Goal: Find contact information: Find contact information

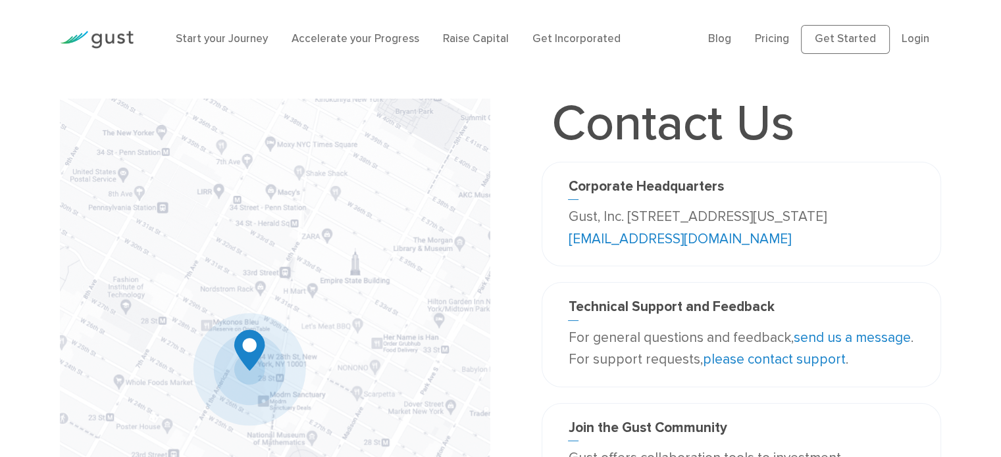
click at [643, 248] on p "Gust, Inc. [STREET_ADDRESS][US_STATE] [EMAIL_ADDRESS][DOMAIN_NAME]" at bounding box center [741, 228] width 346 height 44
click at [640, 244] on link "[EMAIL_ADDRESS][DOMAIN_NAME]" at bounding box center [679, 239] width 222 height 16
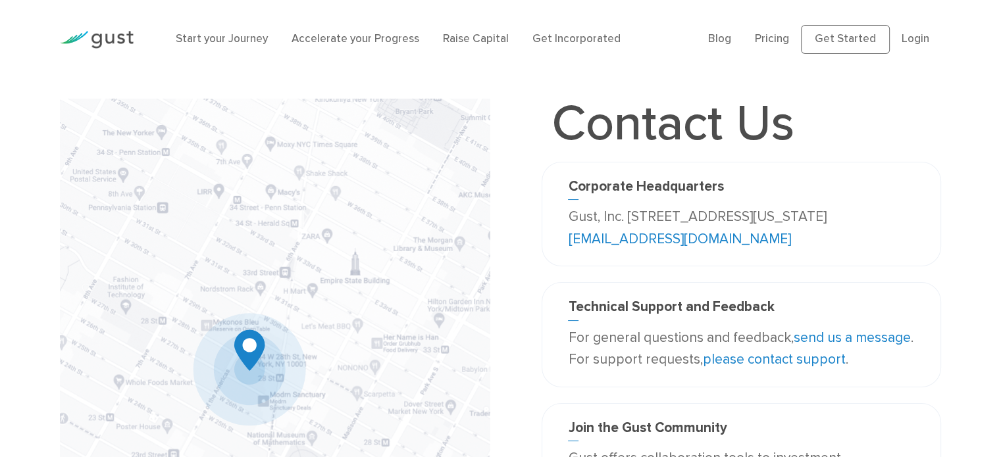
click at [640, 244] on link "[EMAIL_ADDRESS][DOMAIN_NAME]" at bounding box center [679, 239] width 222 height 16
click at [640, 241] on link "[EMAIL_ADDRESS][DOMAIN_NAME]" at bounding box center [679, 239] width 222 height 16
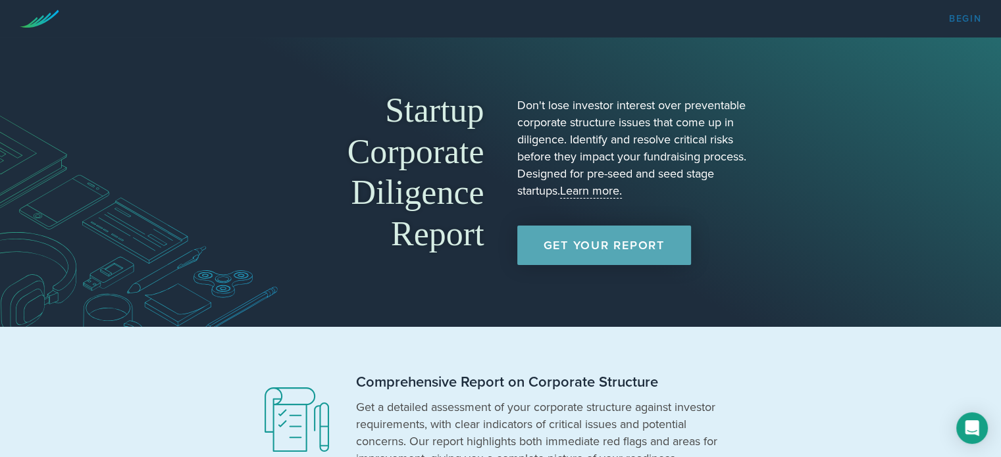
click at [963, 18] on link "Begin" at bounding box center [965, 18] width 32 height 9
